Goal: Find specific page/section: Find specific page/section

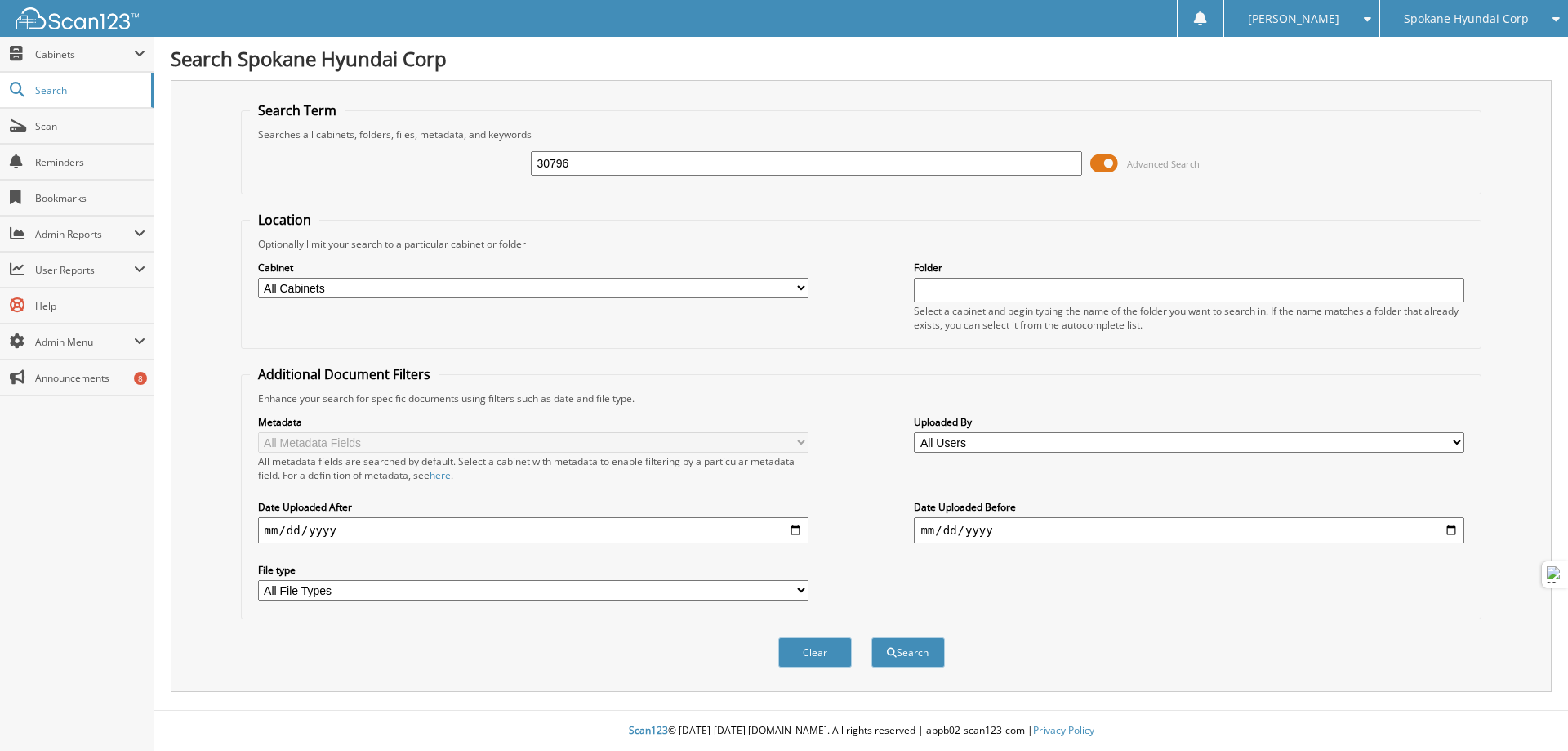
type input "30796"
click at [908, 652] on button "Search" at bounding box center [907, 652] width 74 height 30
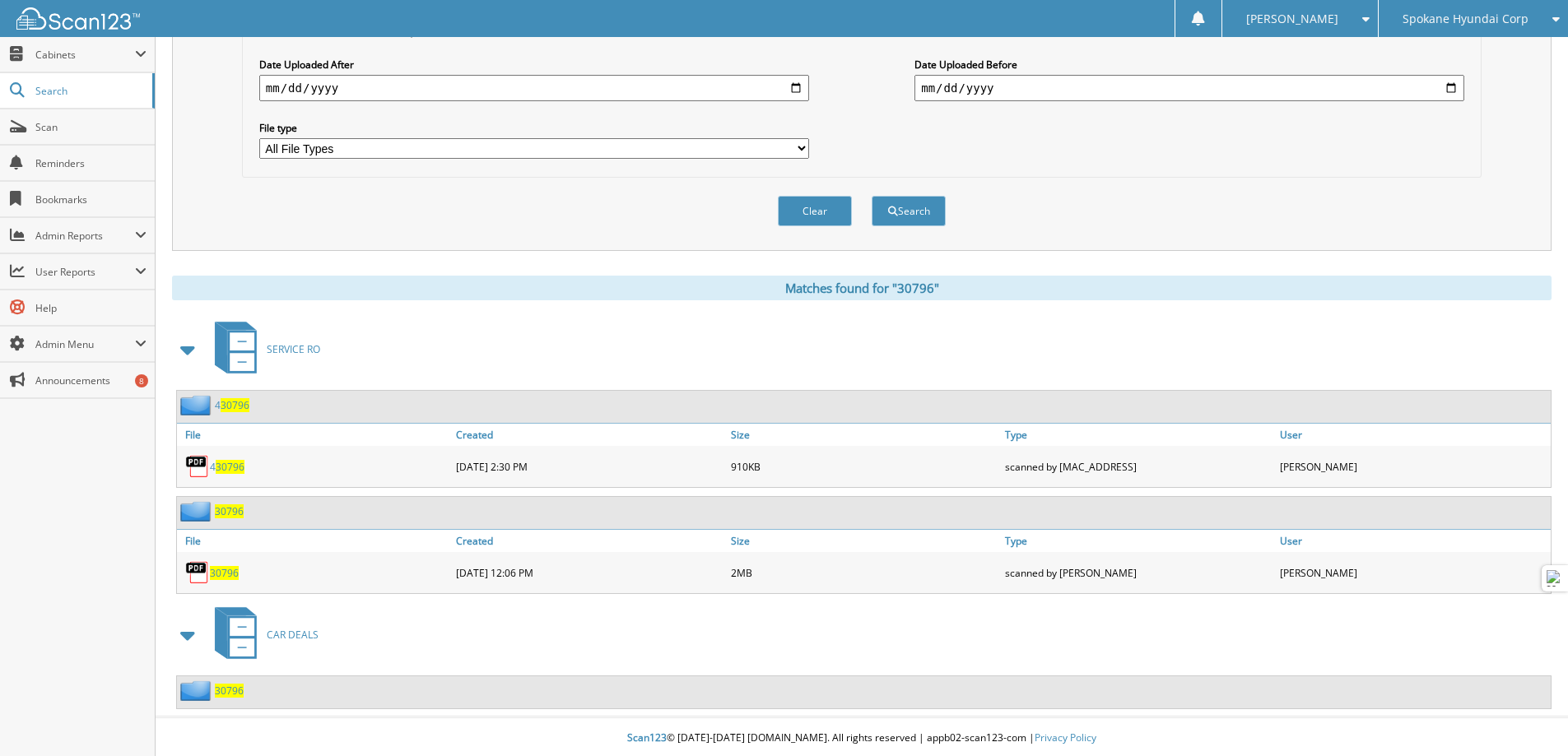
scroll to position [449, 0]
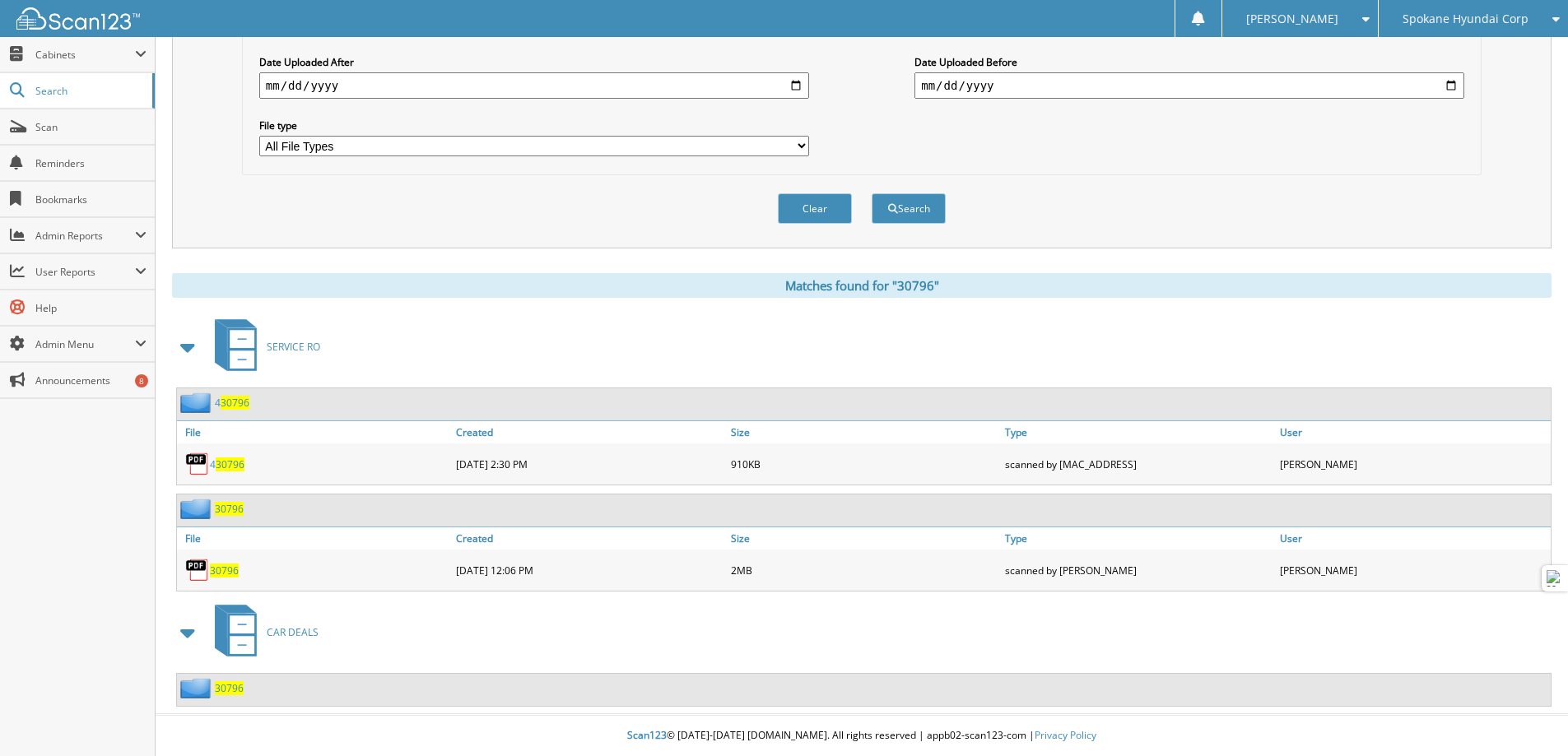
click at [221, 687] on span "30796" at bounding box center [229, 687] width 28 height 14
